Goal: Obtain resource: Obtain resource

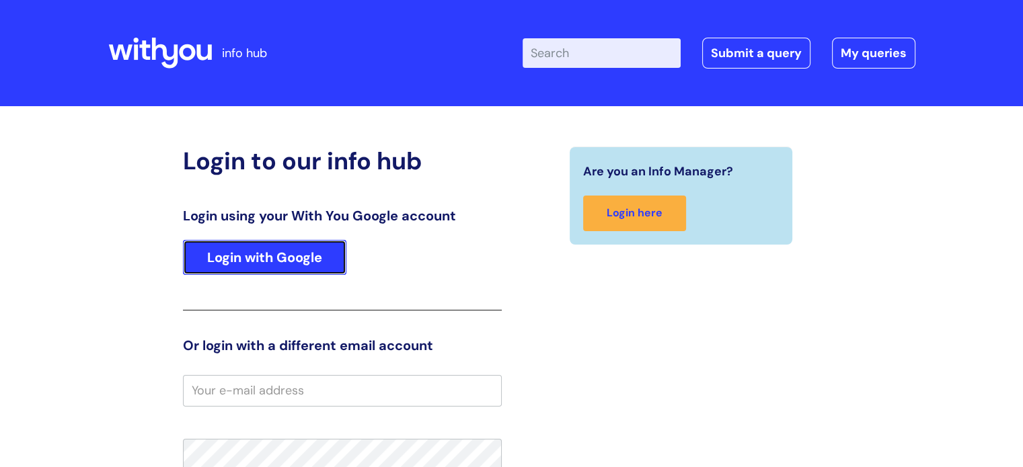
click at [294, 258] on link "Login with Google" at bounding box center [264, 257] width 163 height 35
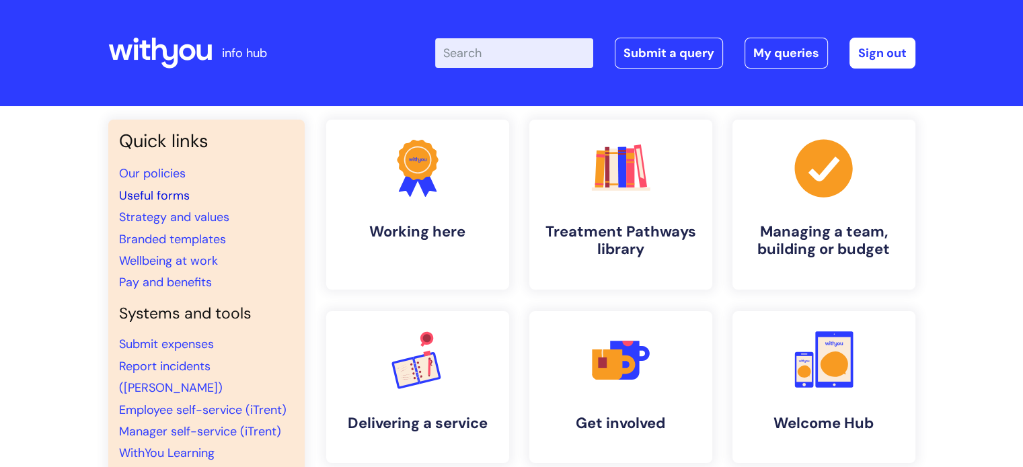
click at [171, 193] on link "Useful forms" at bounding box center [154, 196] width 71 height 16
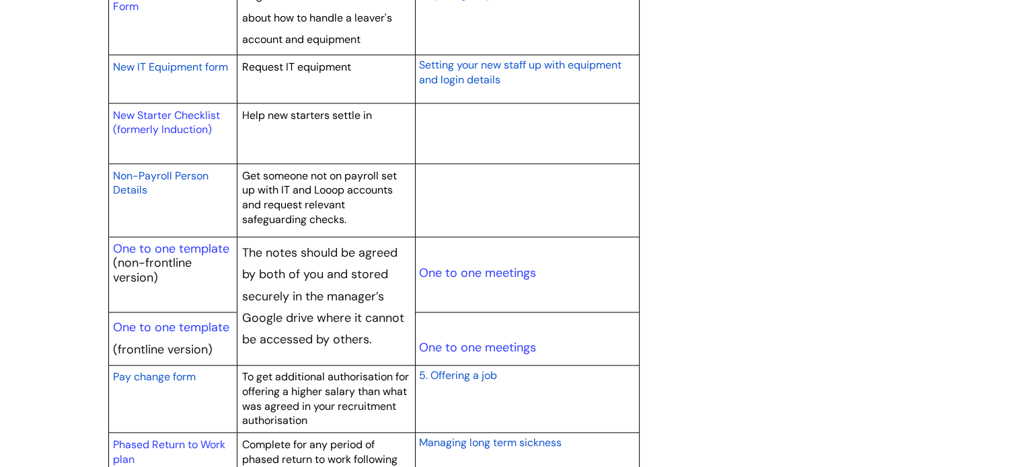
scroll to position [1816, 0]
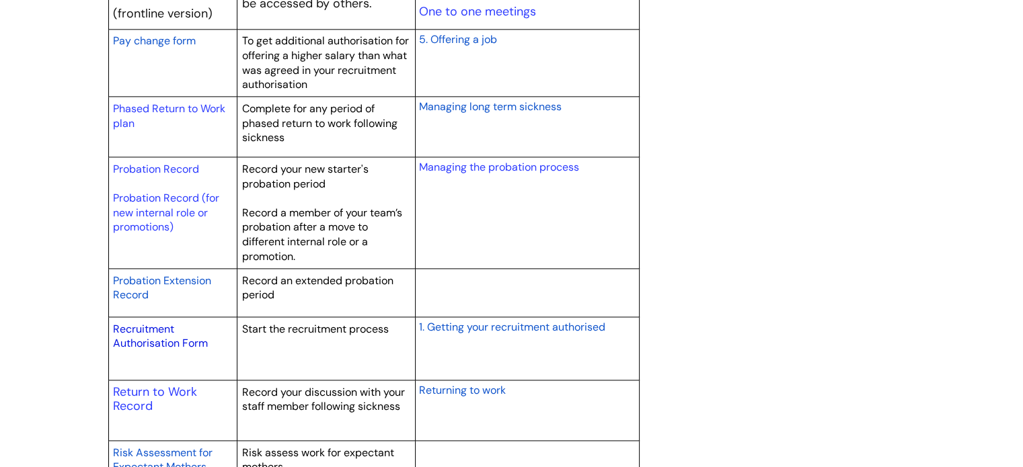
click at [142, 328] on link "Recruitment Authorisation Form" at bounding box center [160, 336] width 95 height 29
